Goal: Find specific page/section: Find specific page/section

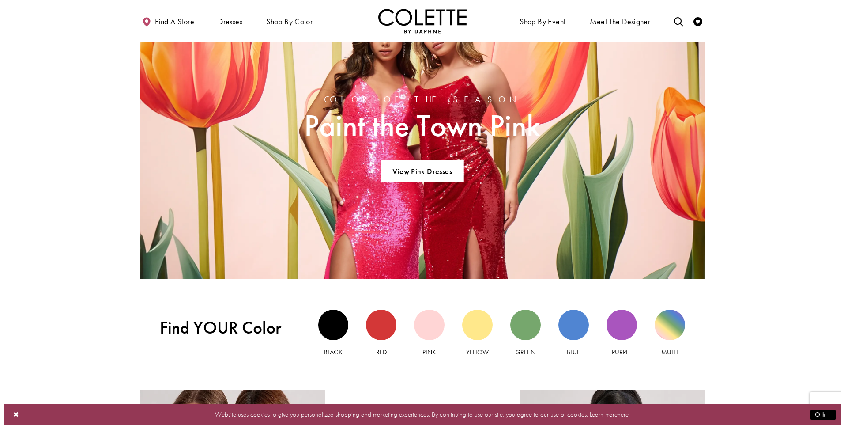
scroll to position [867, 0]
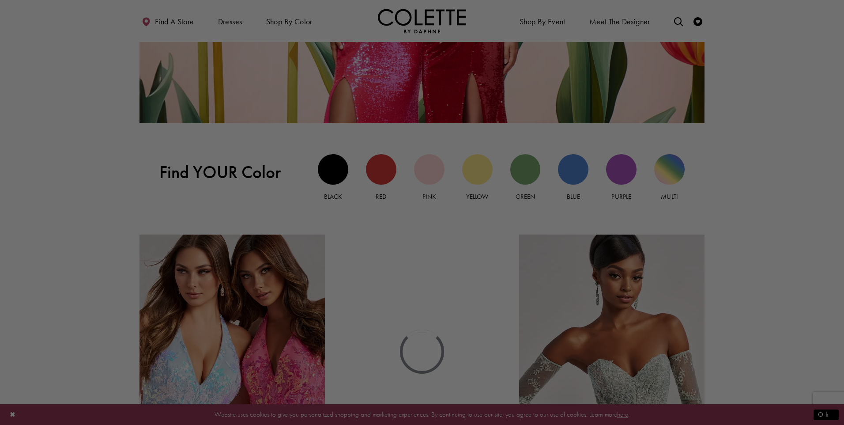
click at [837, 190] on html "Skip to main content Skip to Navigation Enable Accessibility for visually impai…" at bounding box center [422, 247] width 844 height 2228
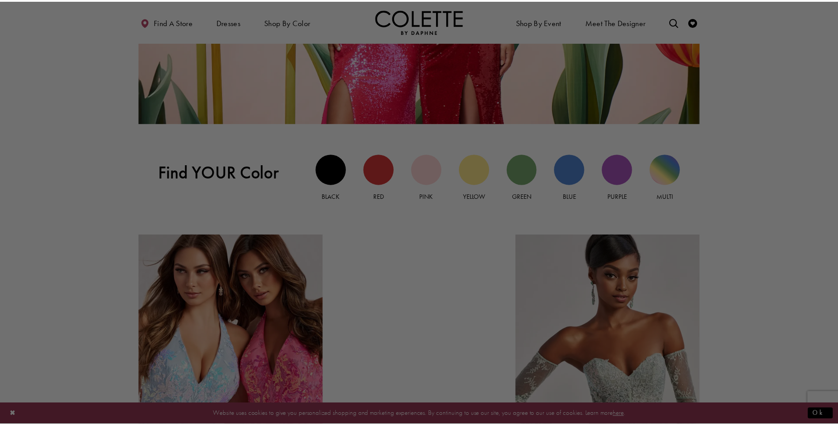
scroll to position [870, 0]
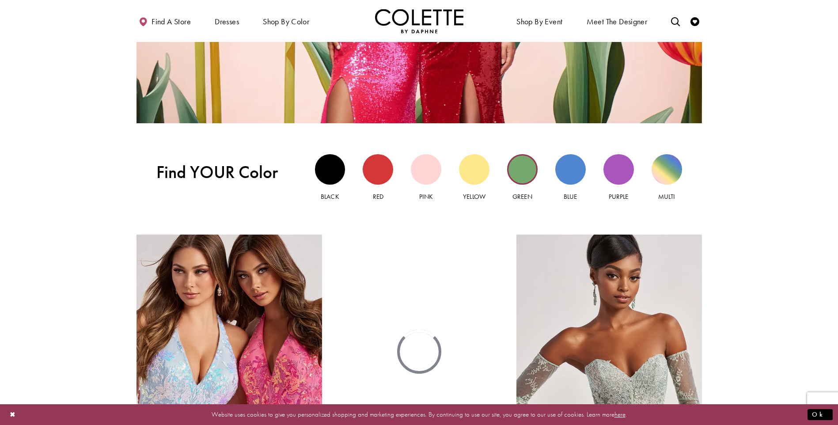
drag, startPoint x: 543, startPoint y: 184, endPoint x: 529, endPoint y: 182, distance: 14.2
click at [529, 182] on div "Green view" at bounding box center [522, 169] width 30 height 30
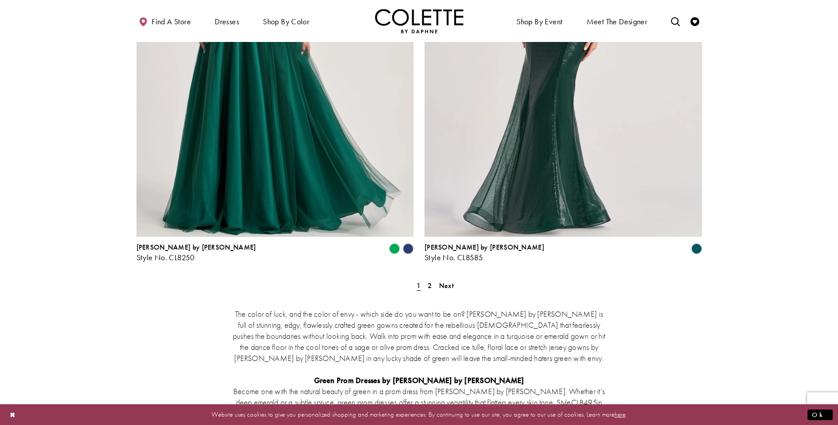
scroll to position [1581, 0]
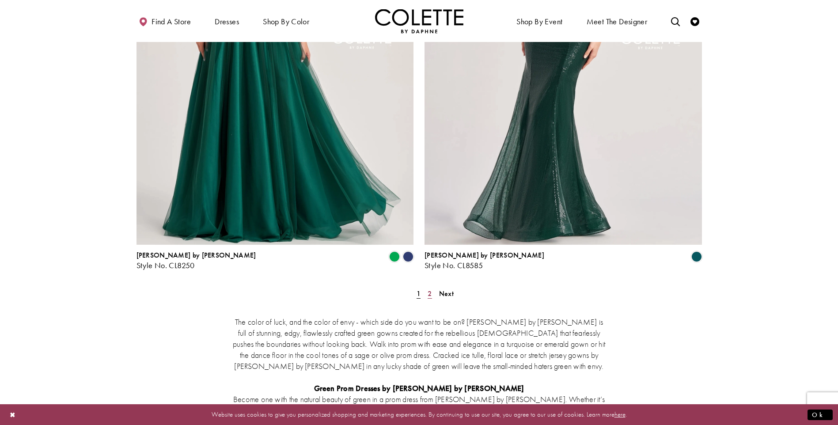
click at [428, 289] on span "2" at bounding box center [429, 293] width 4 height 9
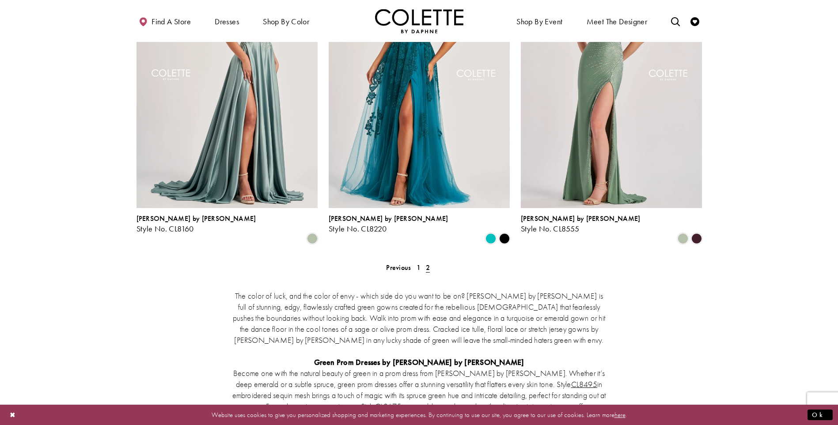
scroll to position [223, 0]
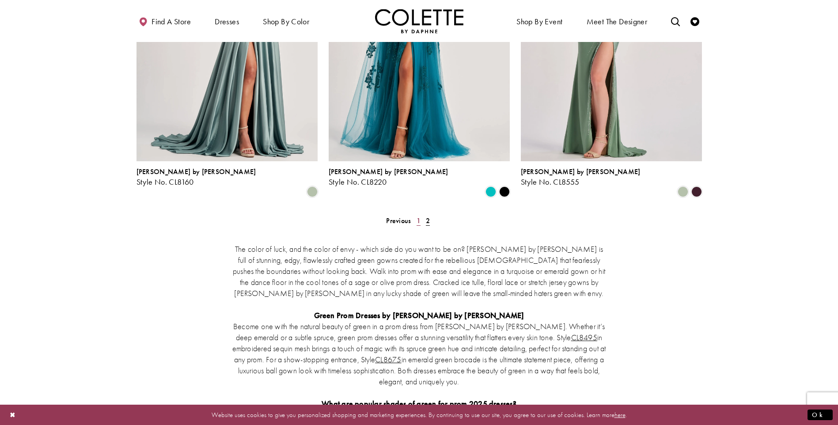
click at [416, 216] on span "1" at bounding box center [418, 220] width 4 height 9
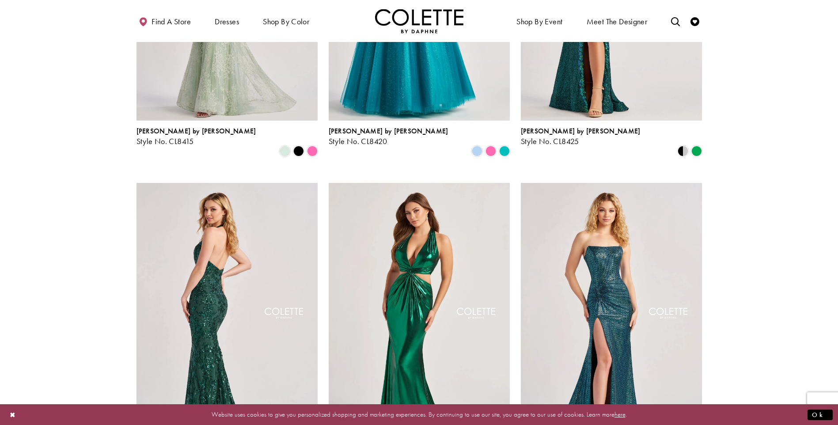
scroll to position [514, 0]
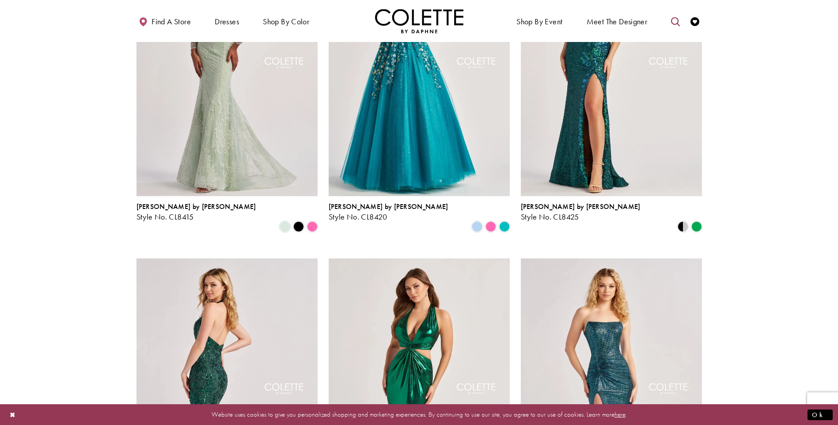
click at [677, 23] on icon "Toggle search" at bounding box center [675, 21] width 9 height 9
click at [629, 18] on input "Search" at bounding box center [630, 21] width 106 height 13
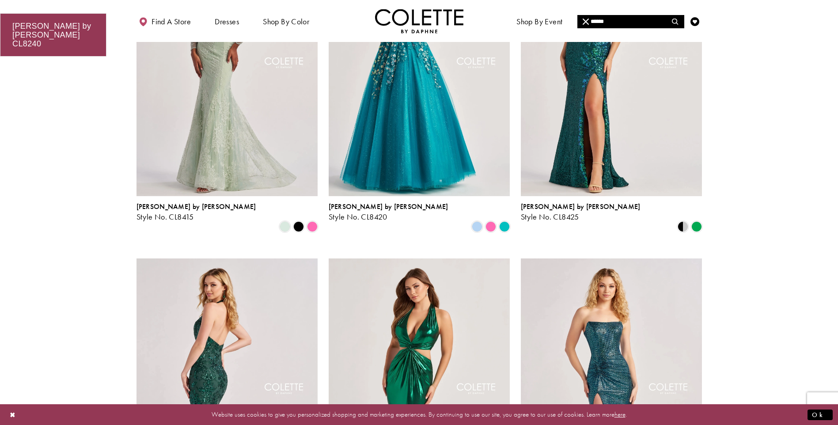
type input "******"
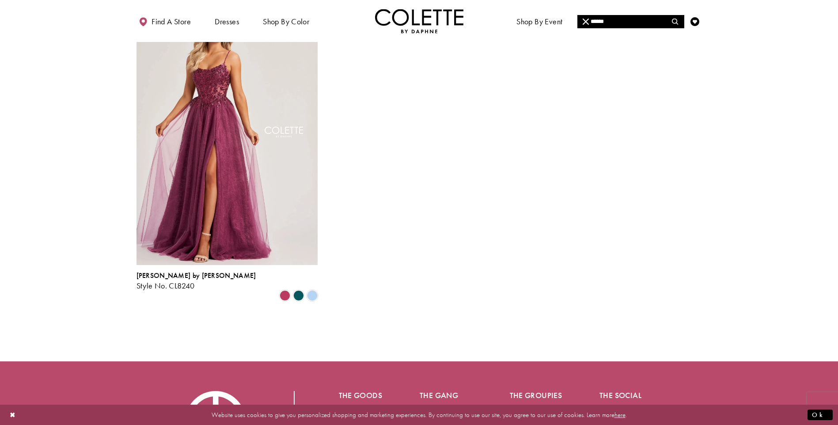
scroll to position [107, 0]
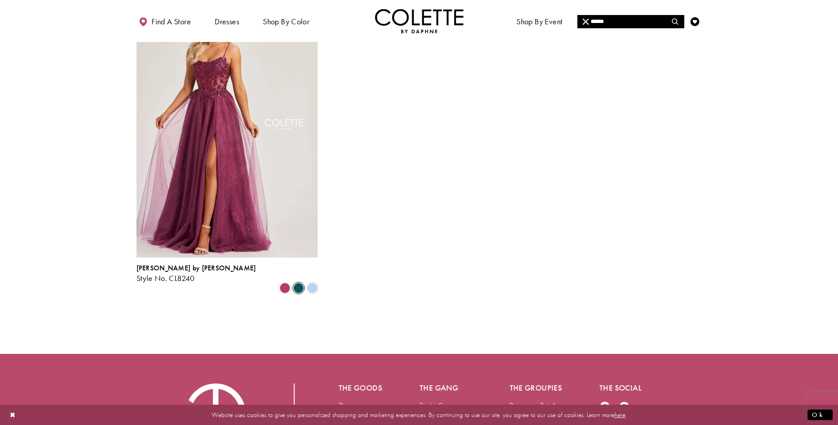
click at [299, 283] on span "Product List" at bounding box center [298, 288] width 11 height 11
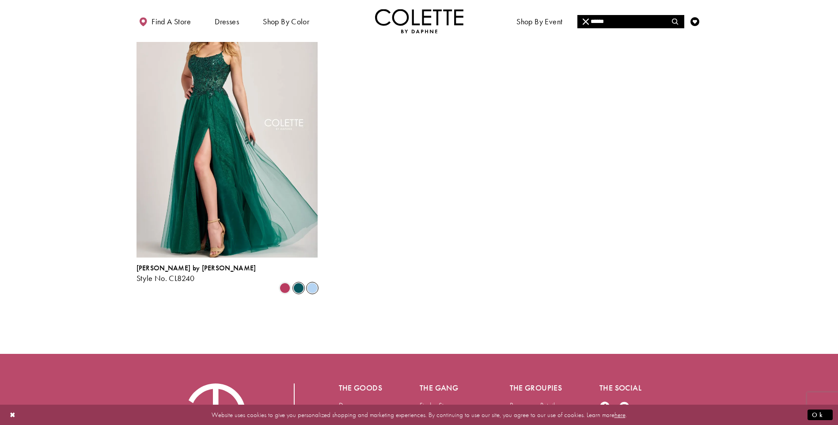
click at [313, 283] on span "Product List" at bounding box center [312, 288] width 11 height 11
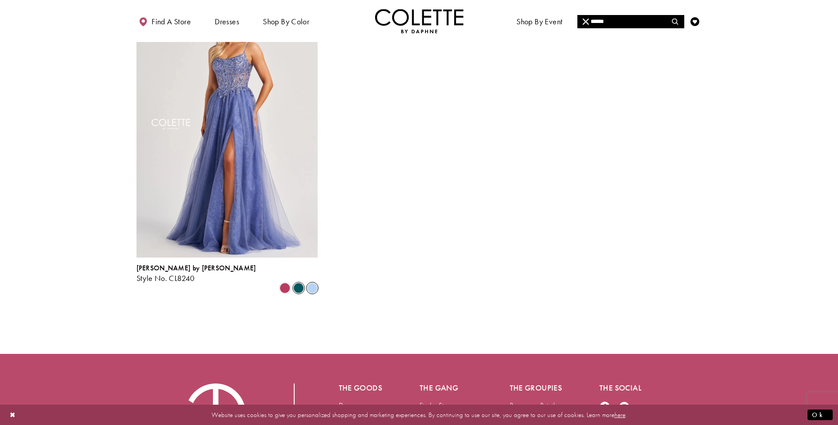
click at [299, 283] on span "Product List" at bounding box center [298, 288] width 11 height 11
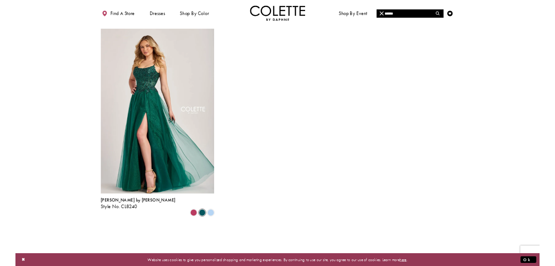
scroll to position [56, 0]
